Goal: Task Accomplishment & Management: Manage account settings

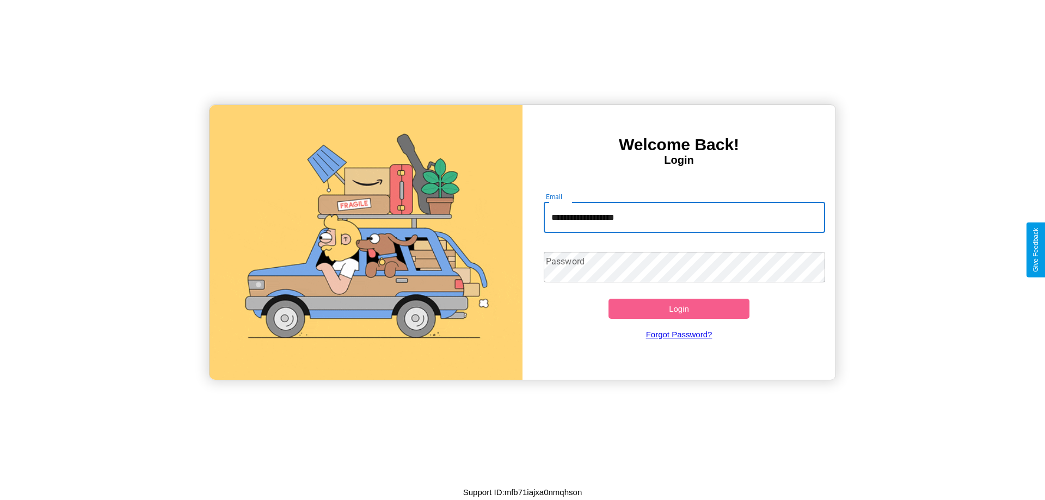
type input "**********"
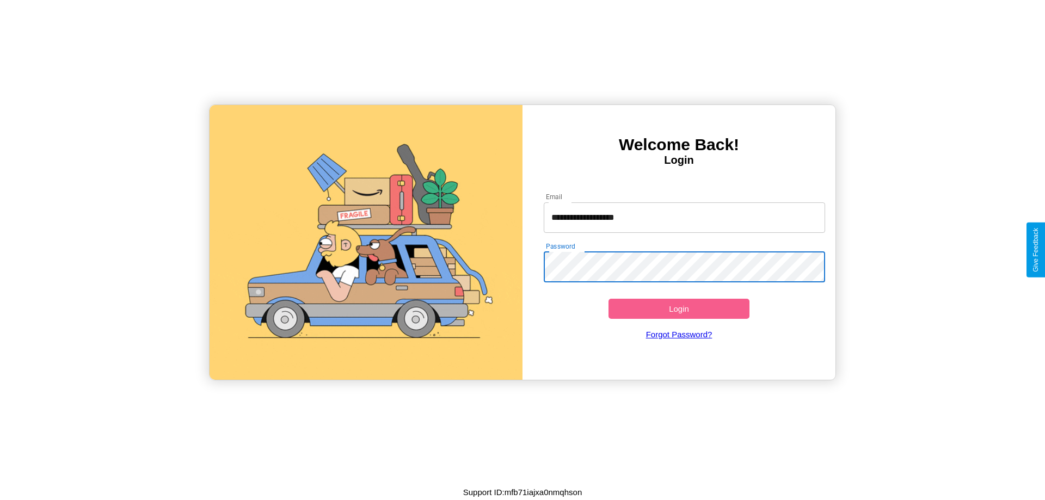
click at [679, 309] on button "Login" at bounding box center [679, 309] width 141 height 20
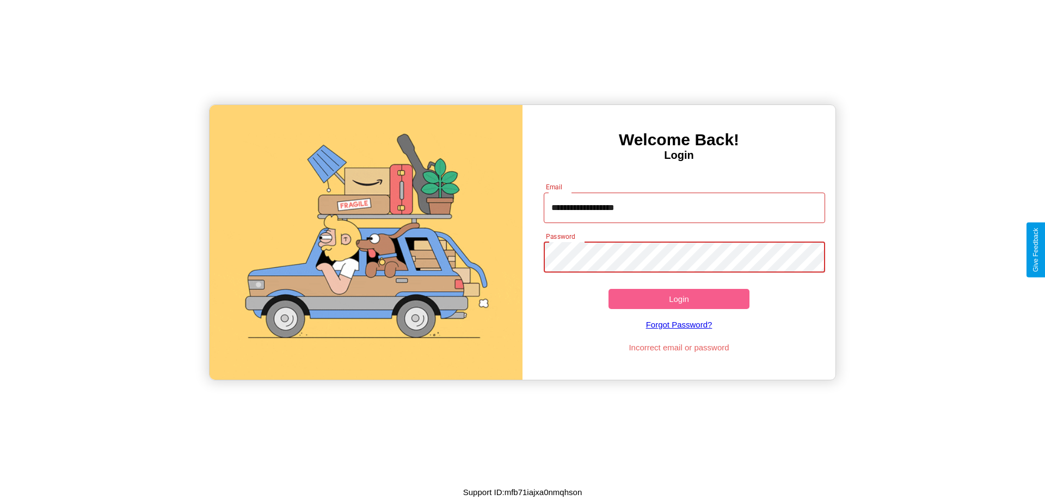
click at [679, 299] on button "Login" at bounding box center [679, 299] width 141 height 20
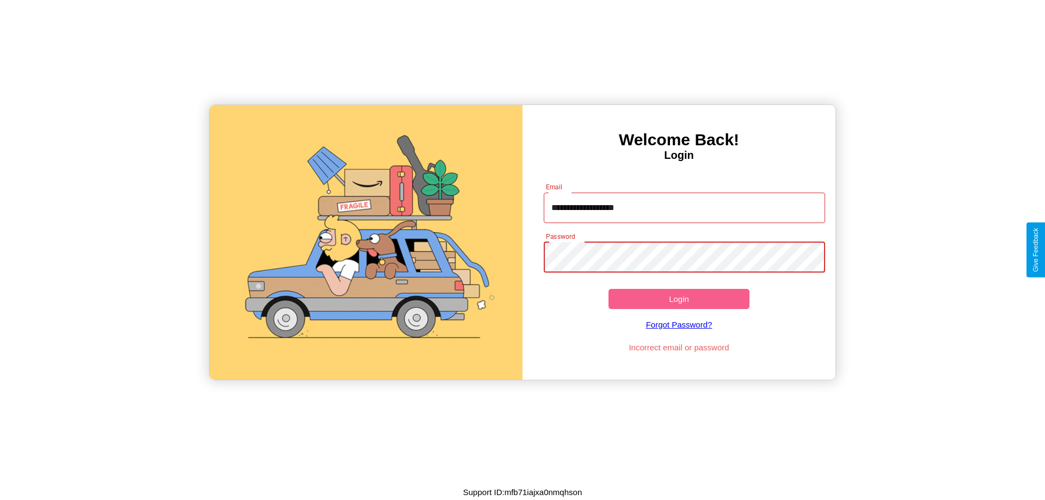
click at [679, 299] on button "Login" at bounding box center [679, 299] width 141 height 20
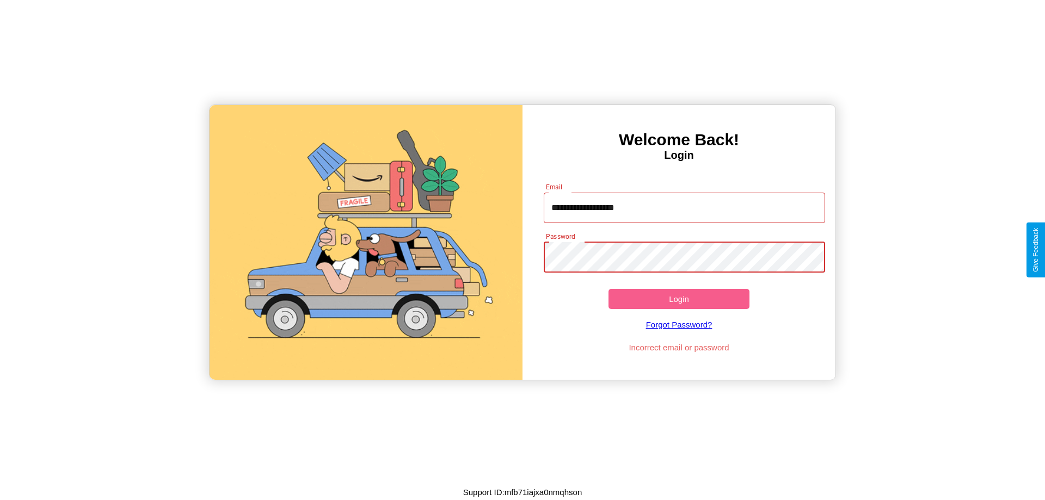
click at [679, 299] on button "Login" at bounding box center [679, 299] width 141 height 20
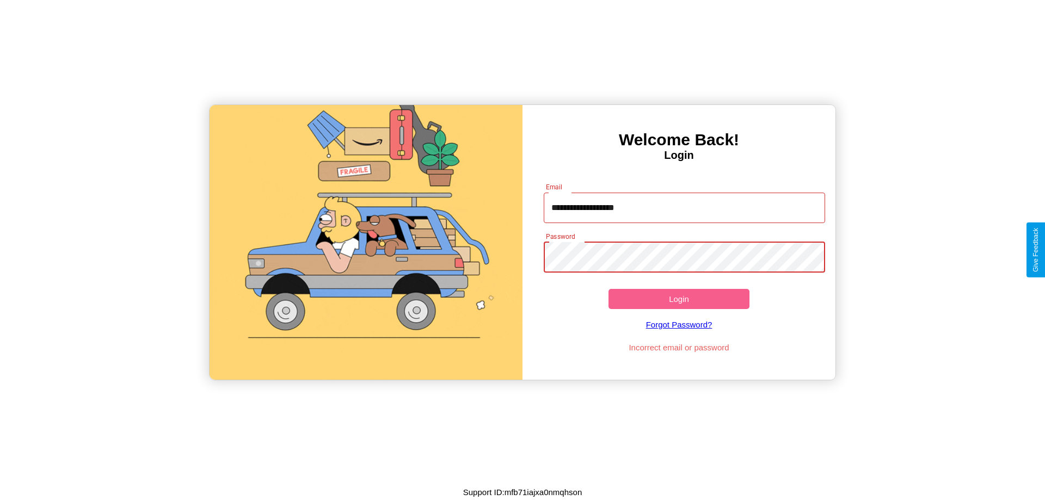
click at [679, 299] on button "Login" at bounding box center [679, 299] width 141 height 20
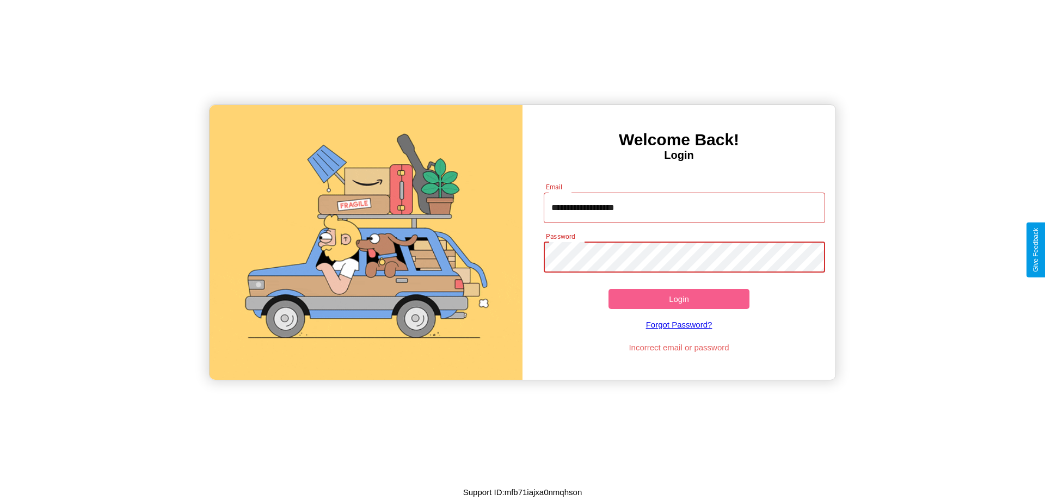
click at [679, 299] on button "Login" at bounding box center [679, 299] width 141 height 20
